Goal: Transaction & Acquisition: Download file/media

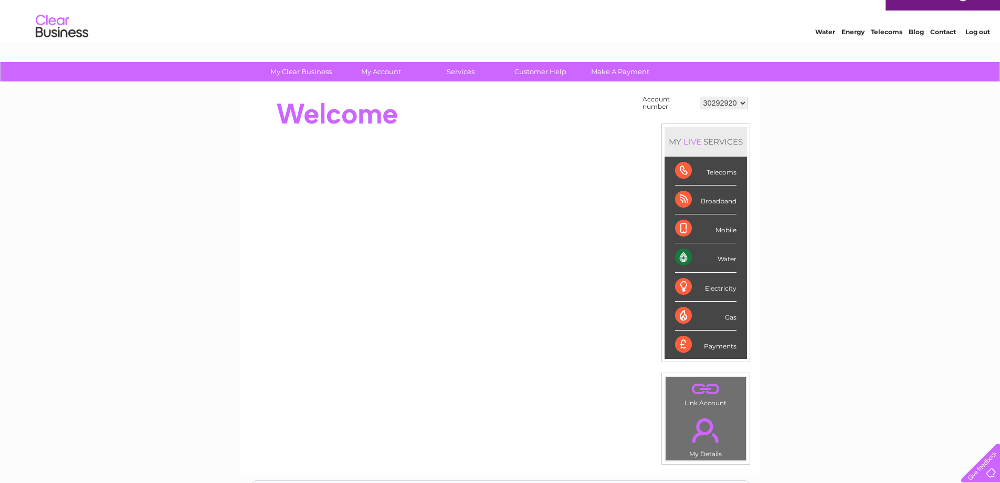
scroll to position [9, 0]
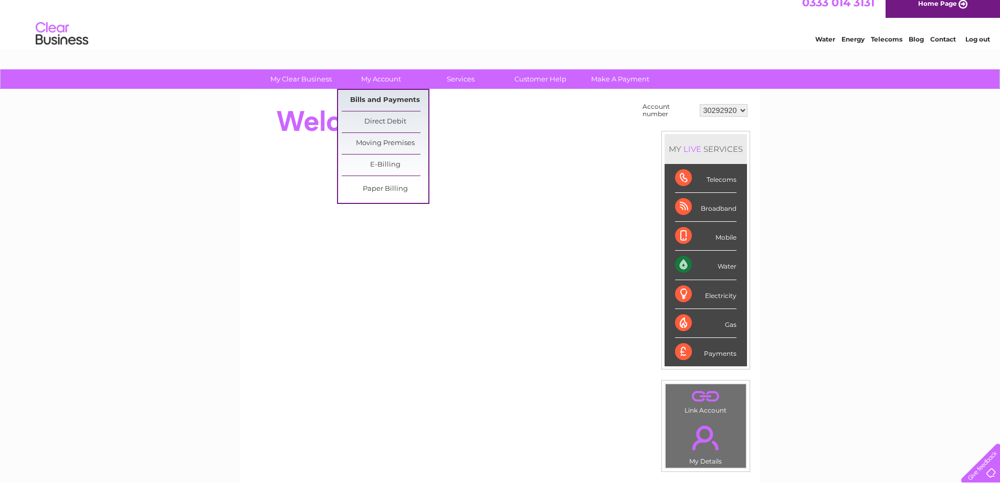
click at [378, 101] on link "Bills and Payments" at bounding box center [385, 100] width 87 height 21
click at [385, 101] on link "Bills and Payments" at bounding box center [385, 100] width 87 height 21
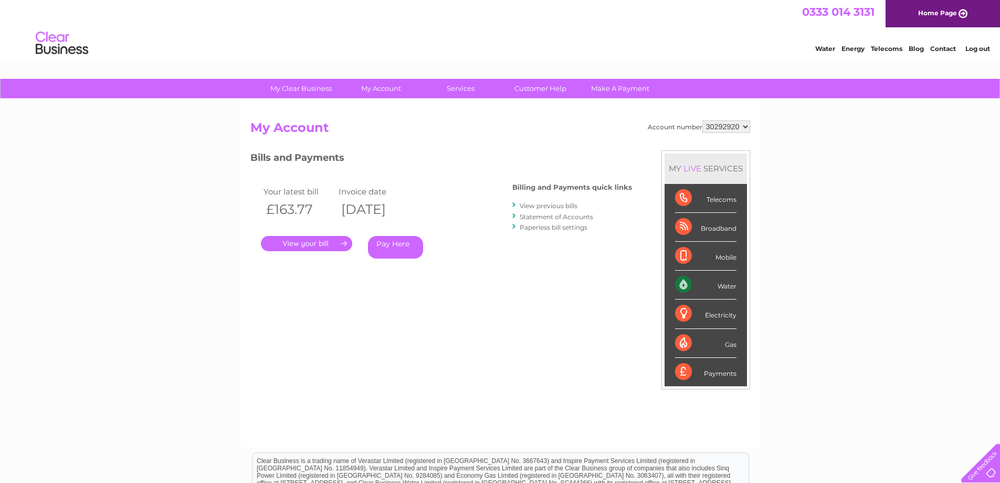
click at [540, 202] on link "View previous bills" at bounding box center [549, 206] width 58 height 8
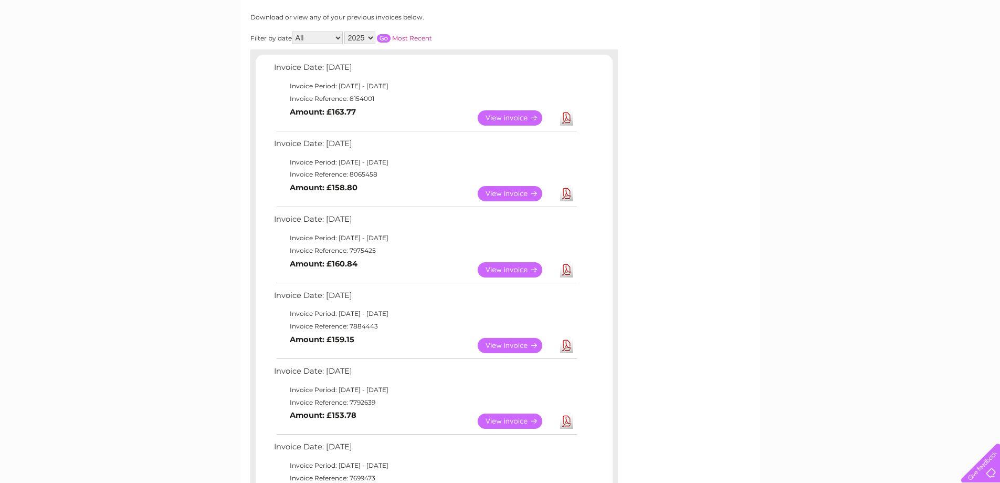
scroll to position [147, 0]
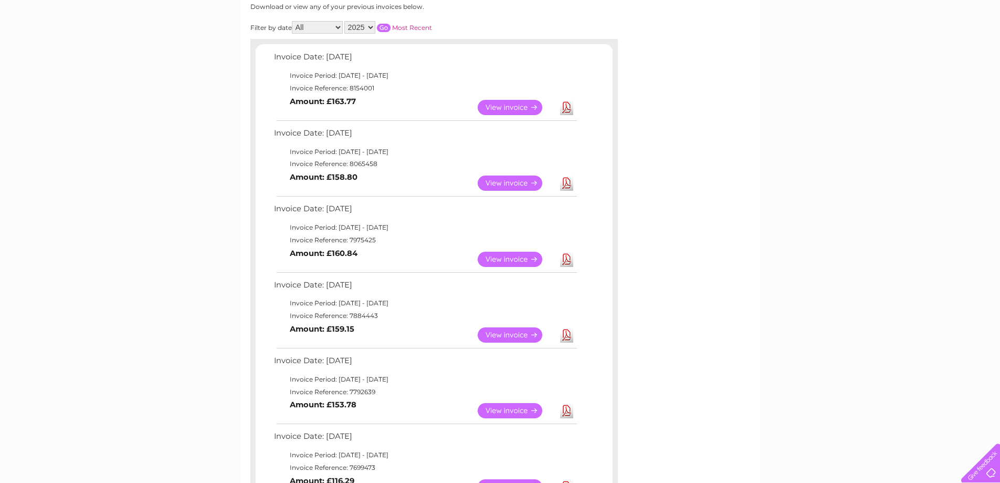
click at [362, 25] on select "2025 2024" at bounding box center [359, 27] width 31 height 13
select select "2024"
click at [346, 21] on select "2025 2024" at bounding box center [359, 27] width 31 height 13
click at [384, 25] on input "button" at bounding box center [384, 28] width 14 height 8
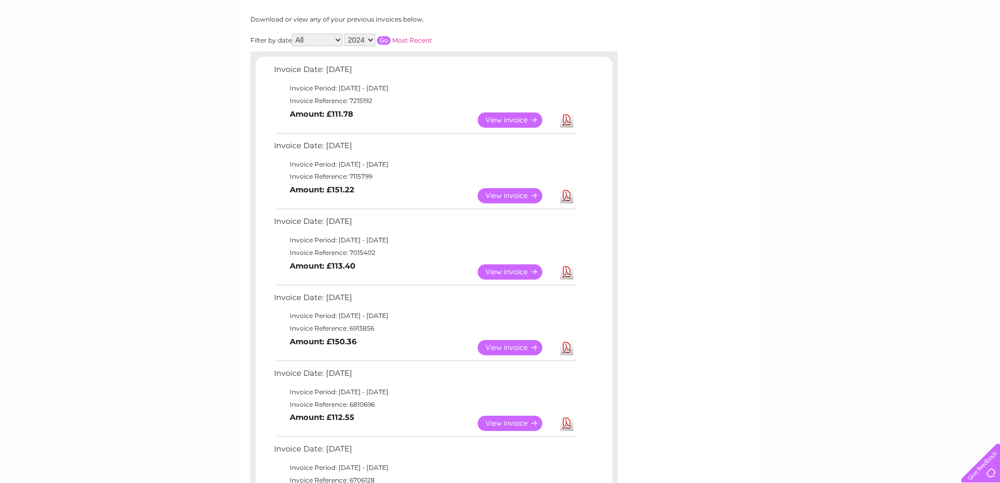
scroll to position [116, 0]
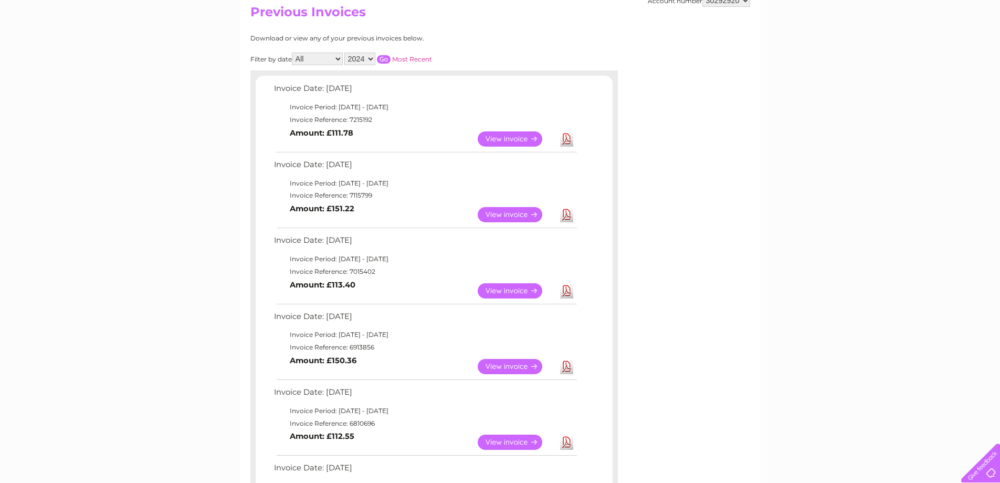
click at [517, 289] on link "View" at bounding box center [516, 290] width 77 height 15
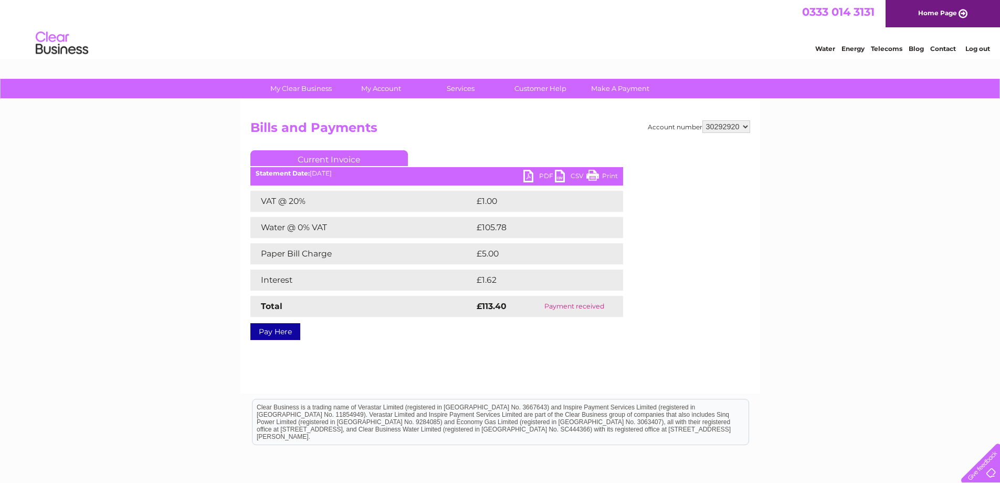
click at [539, 173] on link "PDF" at bounding box center [540, 177] width 32 height 15
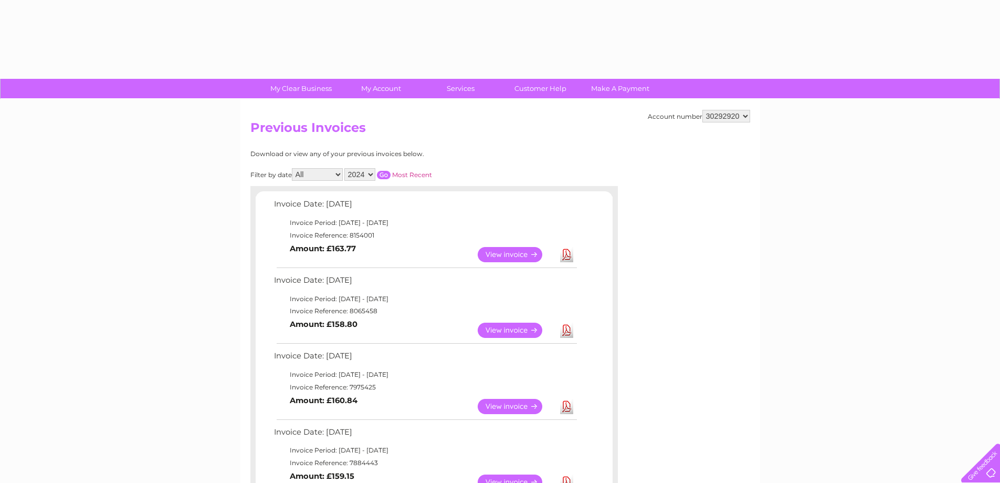
select select "2024"
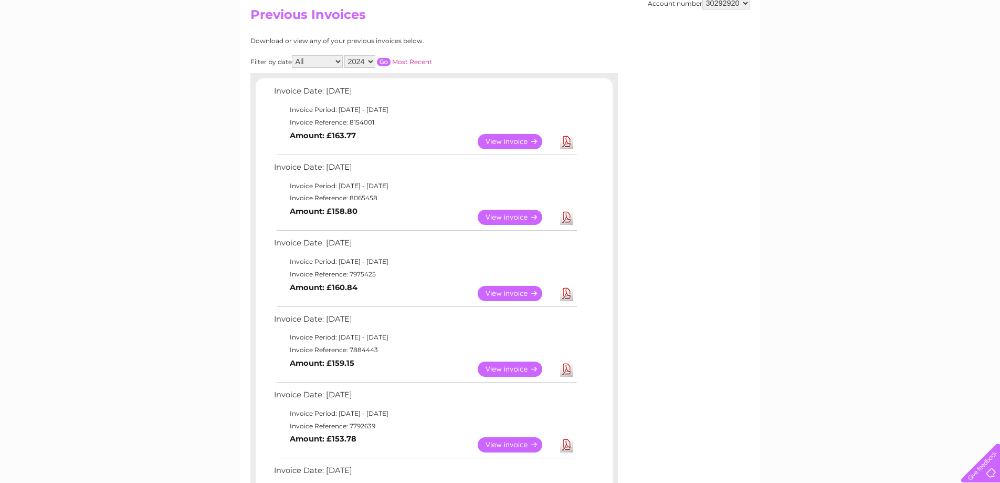
drag, startPoint x: 850, startPoint y: 216, endPoint x: 1007, endPoint y: 169, distance: 163.5
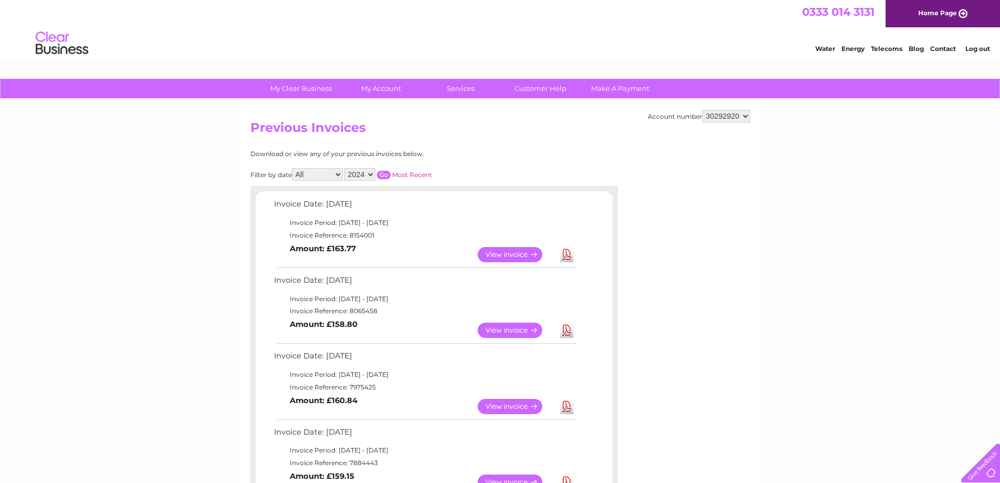
click at [385, 175] on input "button" at bounding box center [384, 175] width 14 height 8
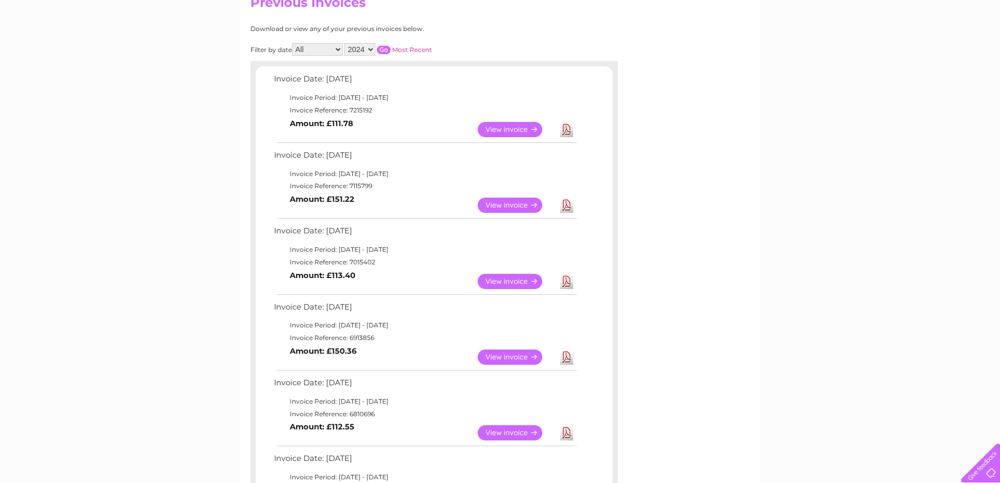
scroll to position [128, 0]
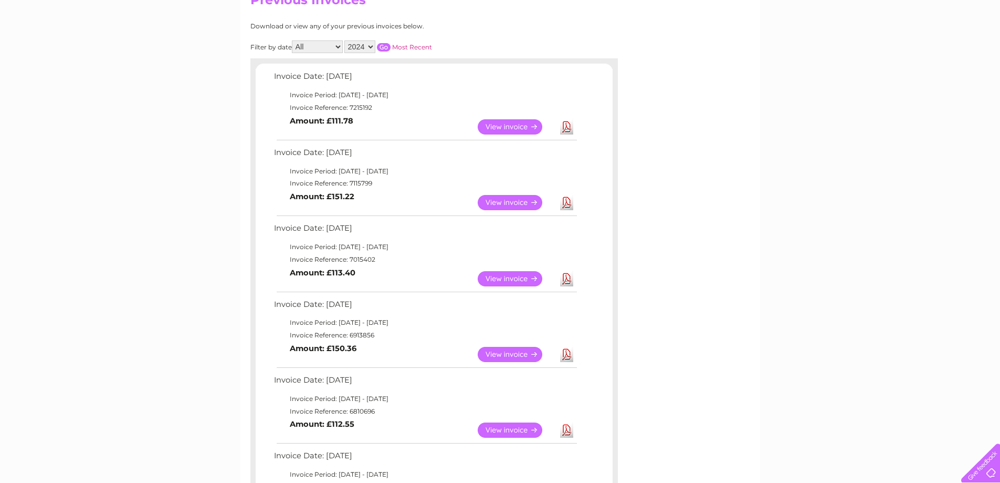
click at [511, 277] on link "View" at bounding box center [516, 278] width 77 height 15
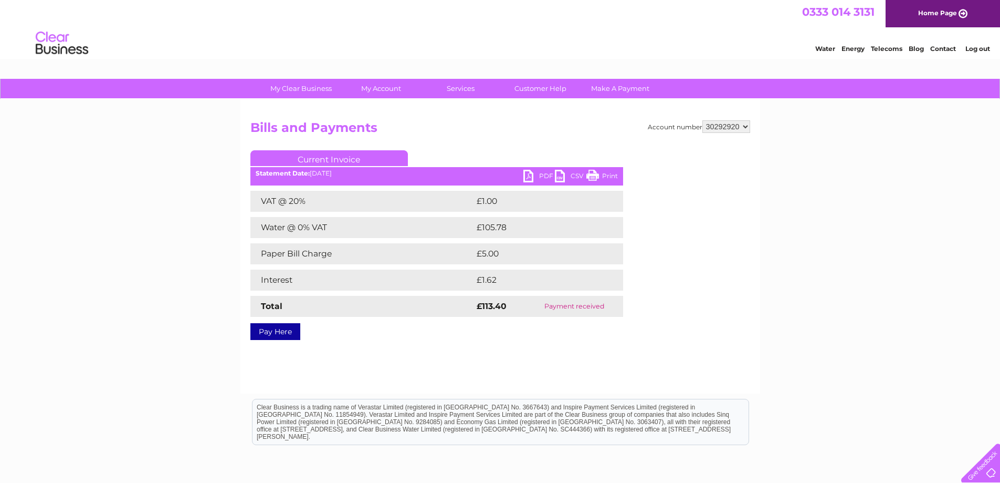
click at [535, 173] on link "PDF" at bounding box center [540, 177] width 32 height 15
click at [822, 337] on div "My Clear Business Login Details My Details My Preferences Link Account My Accou…" at bounding box center [500, 326] width 1000 height 494
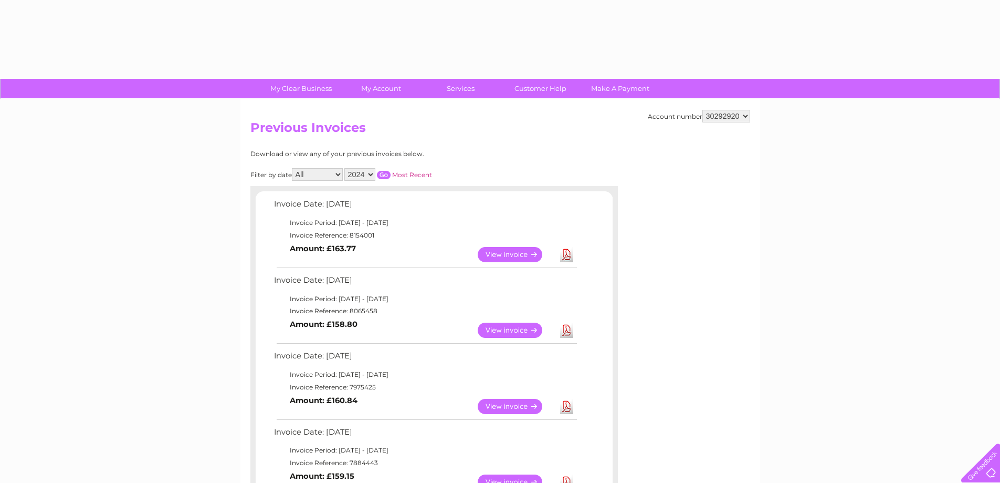
select select "2024"
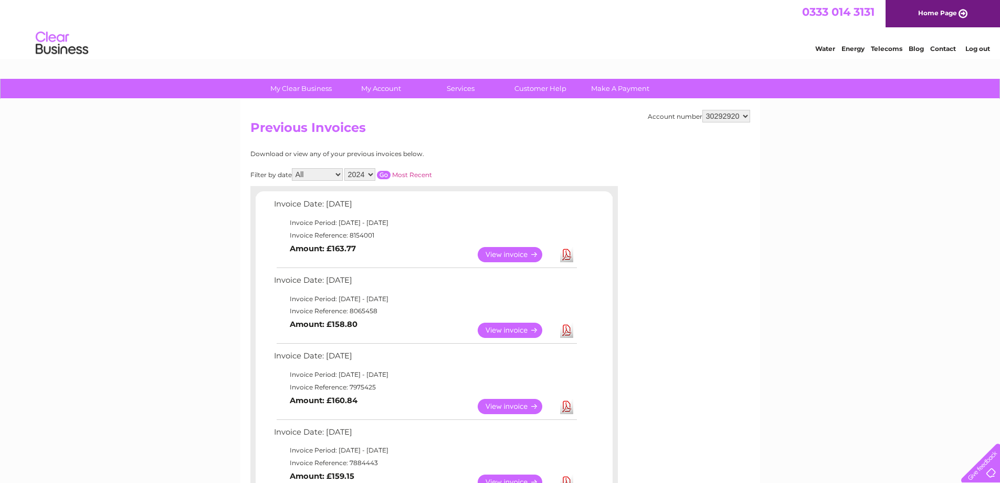
click at [387, 173] on input "button" at bounding box center [384, 175] width 14 height 8
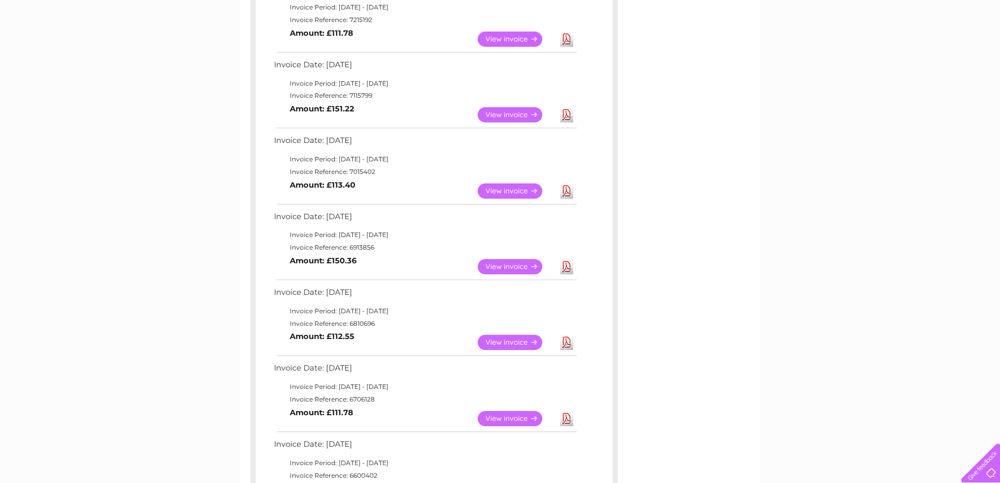
scroll to position [228, 0]
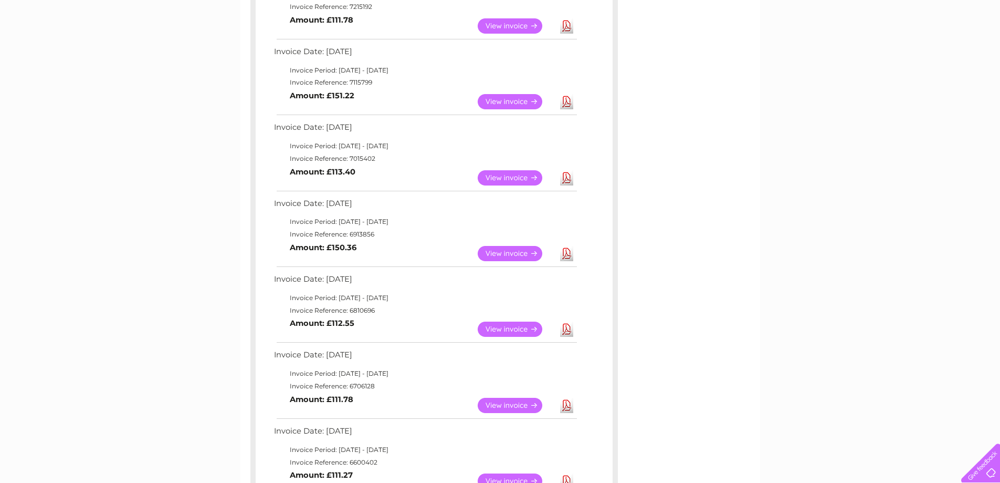
click at [505, 255] on link "View" at bounding box center [516, 253] width 77 height 15
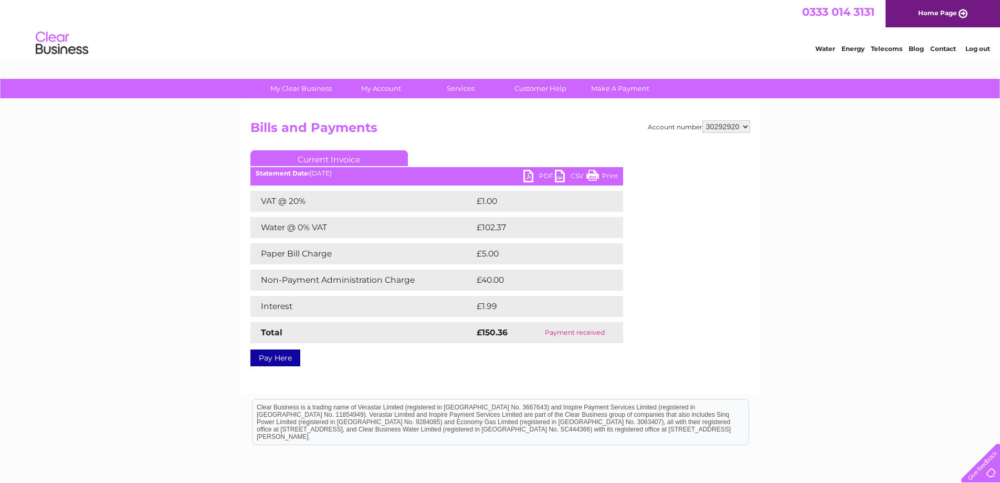
click at [531, 176] on link "PDF" at bounding box center [540, 177] width 32 height 15
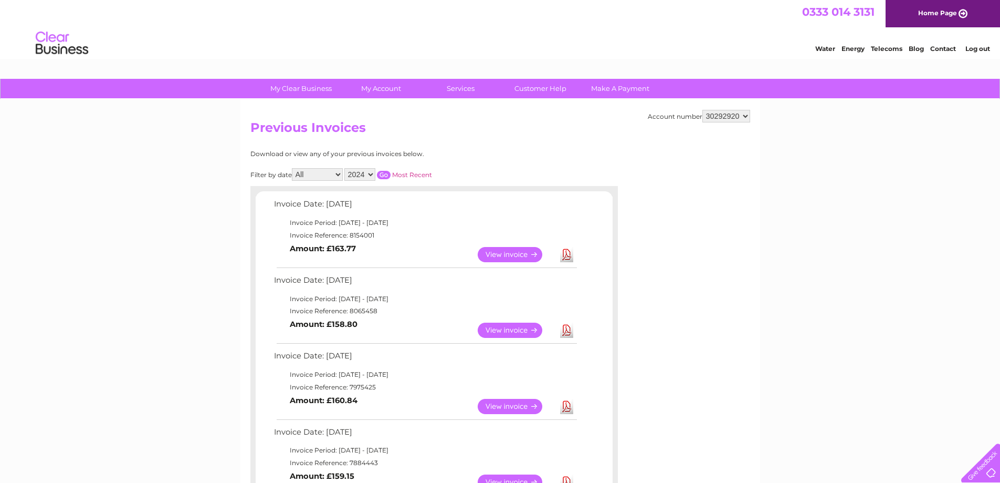
click at [369, 174] on select "2025 2024" at bounding box center [359, 174] width 31 height 13
select select "2025"
click at [346, 168] on select "2025 2024" at bounding box center [359, 174] width 31 height 13
click at [389, 172] on input "button" at bounding box center [384, 175] width 14 height 8
click at [384, 173] on input "button" at bounding box center [384, 175] width 14 height 8
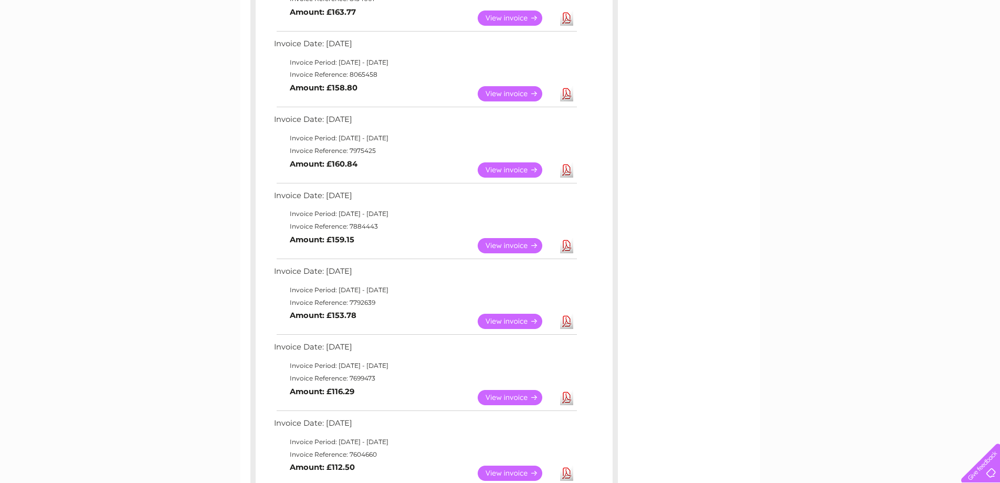
scroll to position [229, 0]
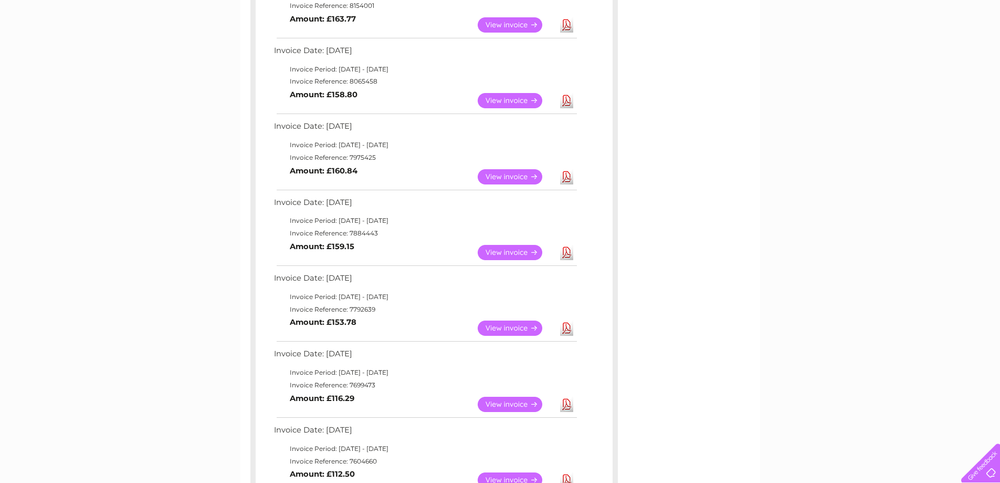
click at [504, 250] on link "View" at bounding box center [516, 252] width 77 height 15
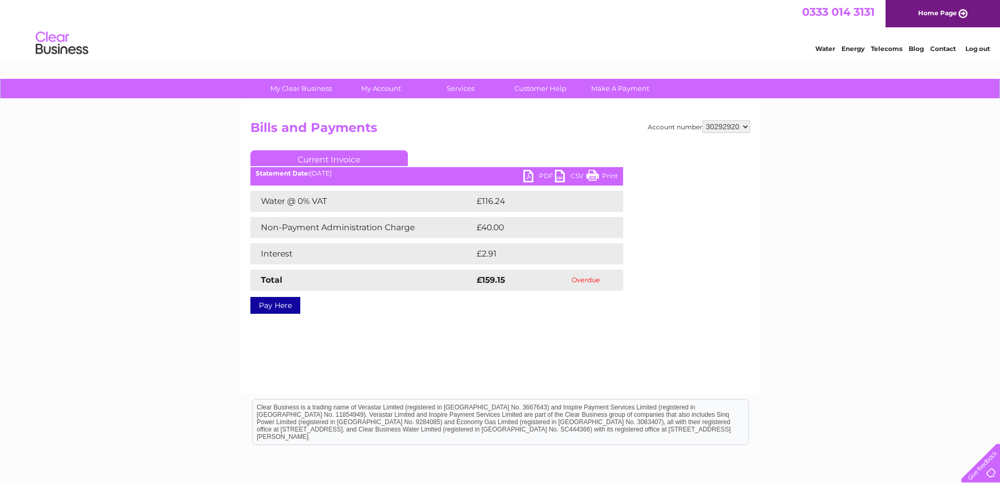
click at [536, 172] on link "PDF" at bounding box center [540, 177] width 32 height 15
click at [540, 176] on link "PDF" at bounding box center [540, 177] width 32 height 15
drag, startPoint x: 508, startPoint y: 277, endPoint x: 481, endPoint y: 286, distance: 28.4
click at [481, 286] on td "£159.15" at bounding box center [511, 279] width 75 height 21
copy strong "159.15"
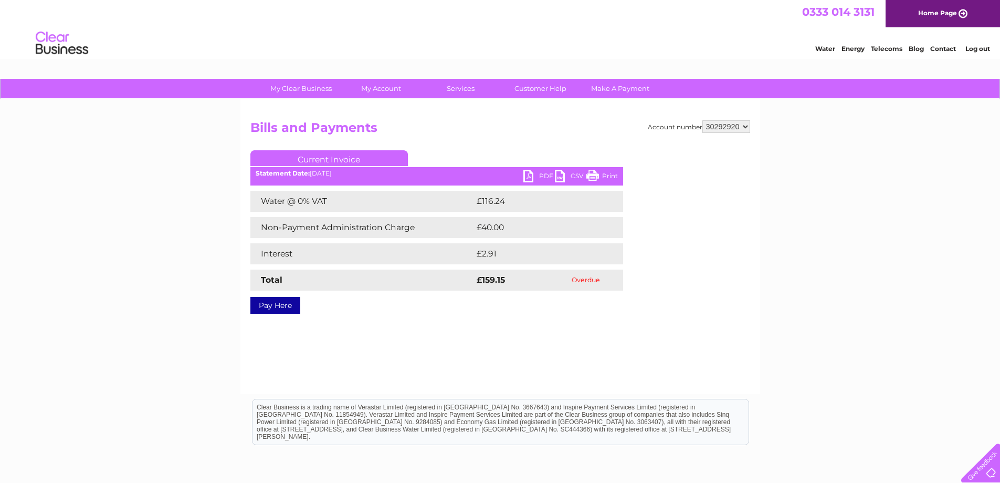
click at [707, 298] on div "Account number 30292920 Bills and Payments Current Invoice PDF CSV Print Total" at bounding box center [500, 215] width 500 height 190
